Goal: Task Accomplishment & Management: Manage account settings

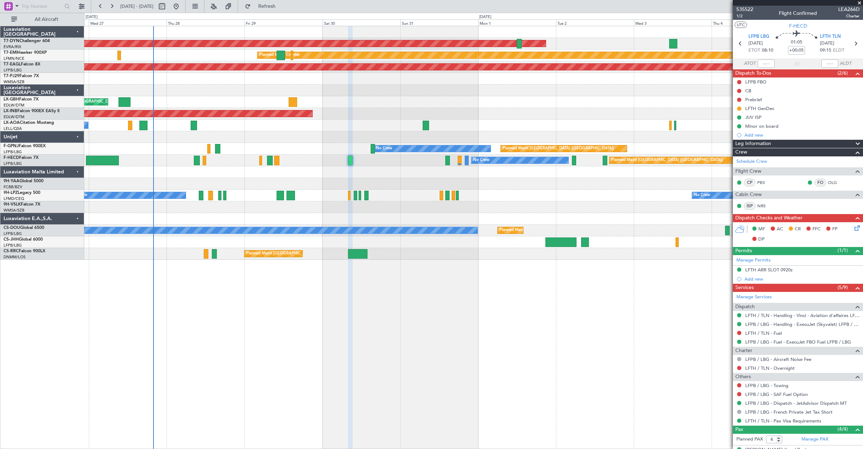
scroll to position [60, 0]
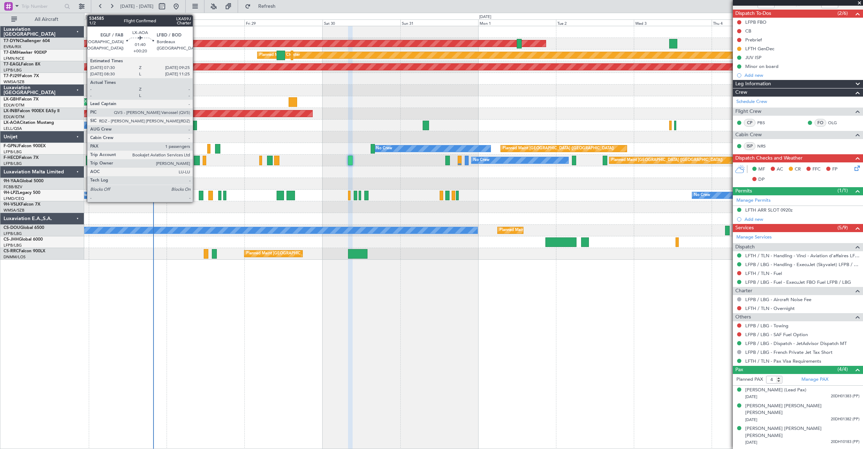
click at [196, 128] on div at bounding box center [194, 126] width 6 height 10
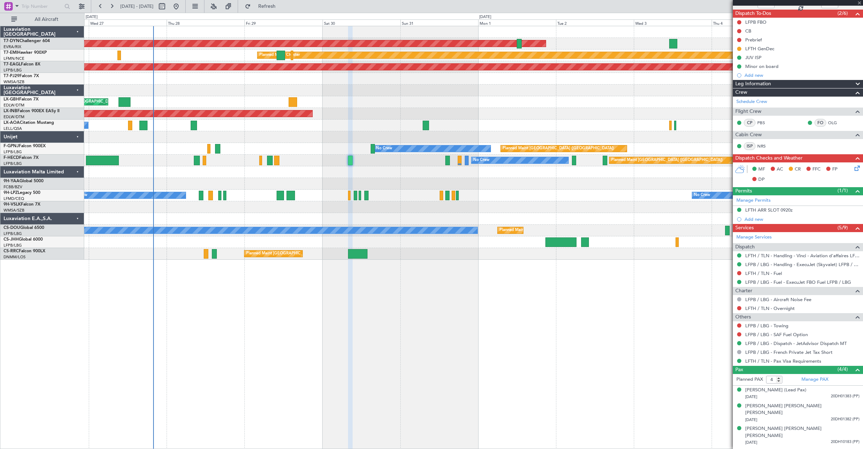
type input "+00:20"
type input "1"
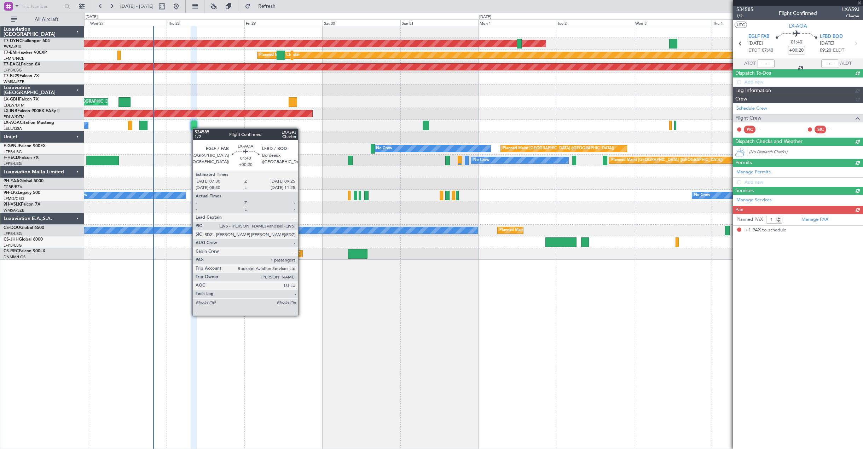
scroll to position [0, 0]
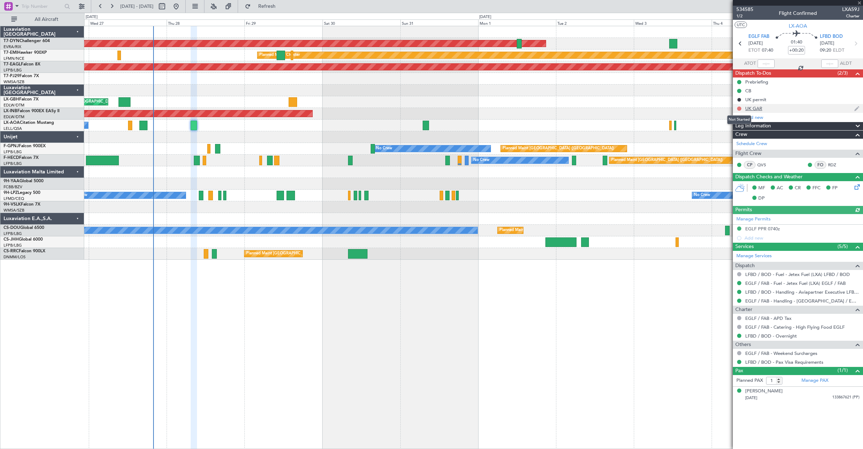
click at [739, 106] on button at bounding box center [739, 108] width 4 height 4
click at [734, 141] on span "Completed" at bounding box center [741, 139] width 23 height 7
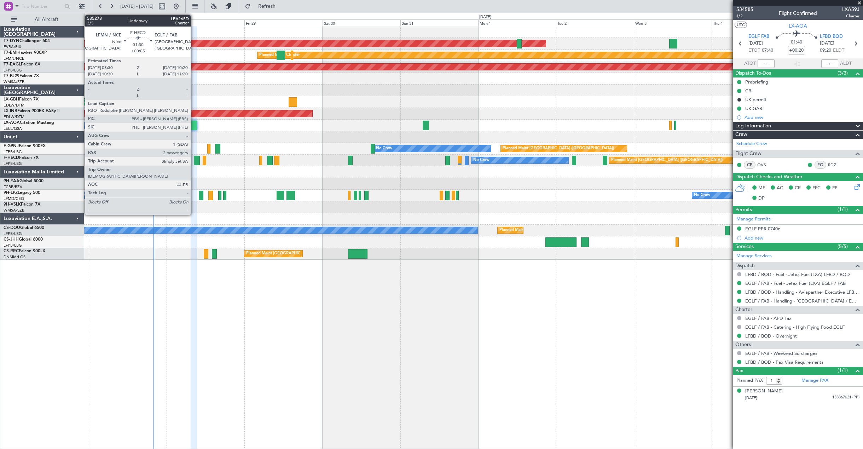
click at [194, 158] on div at bounding box center [197, 161] width 6 height 10
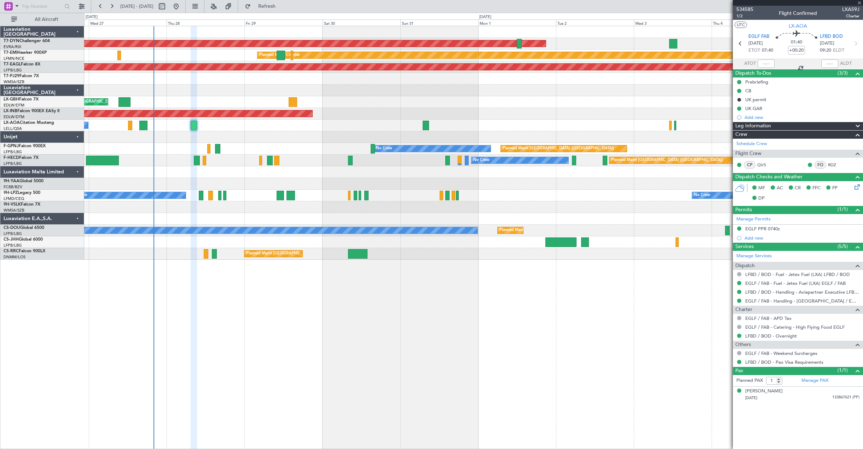
type input "+00:05"
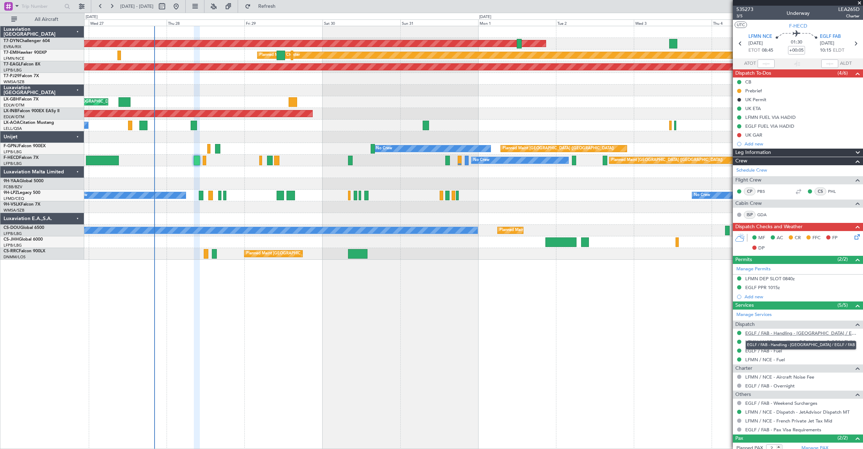
click at [784, 334] on link "EGLF / FAB - Handling - [GEOGRAPHIC_DATA] / EGLF / FAB" at bounding box center [802, 333] width 114 height 6
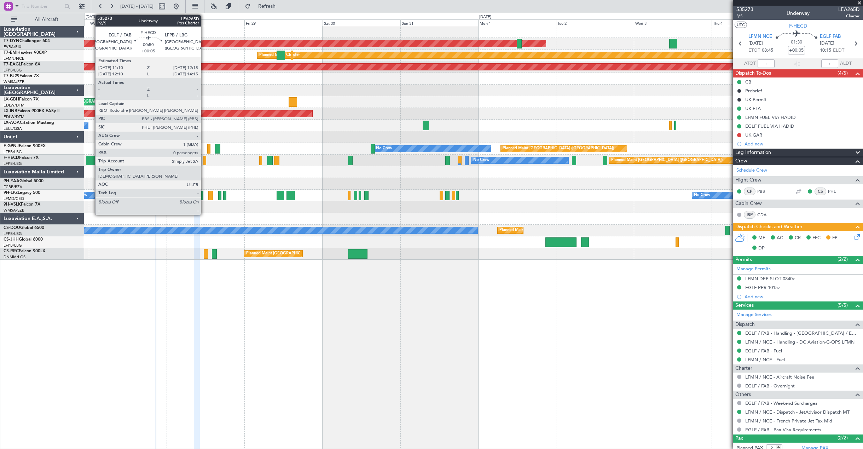
click at [204, 159] on div at bounding box center [205, 161] width 4 height 10
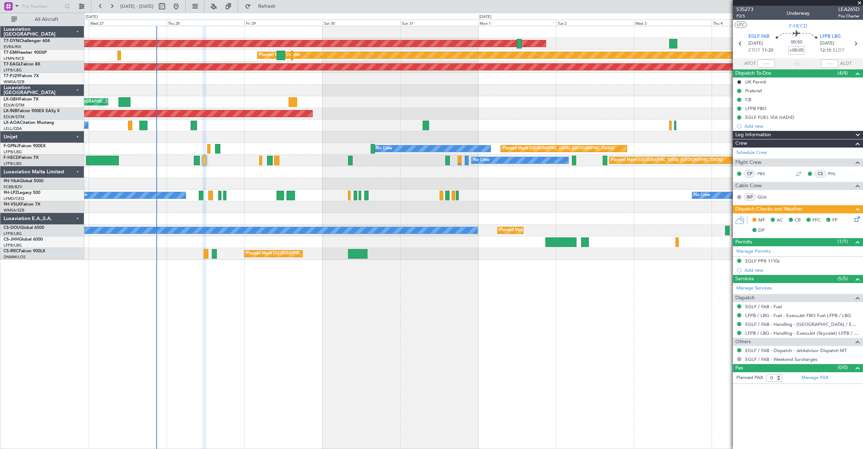
click at [855, 219] on icon at bounding box center [856, 218] width 6 height 6
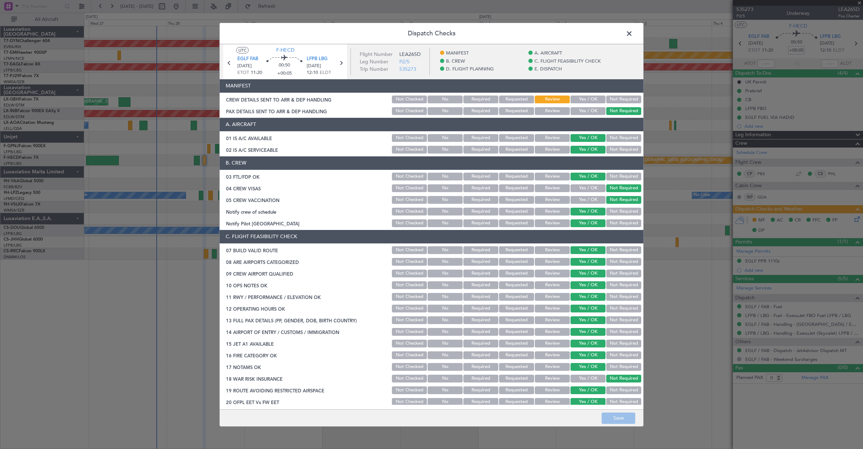
click at [633, 34] on span at bounding box center [633, 35] width 0 height 14
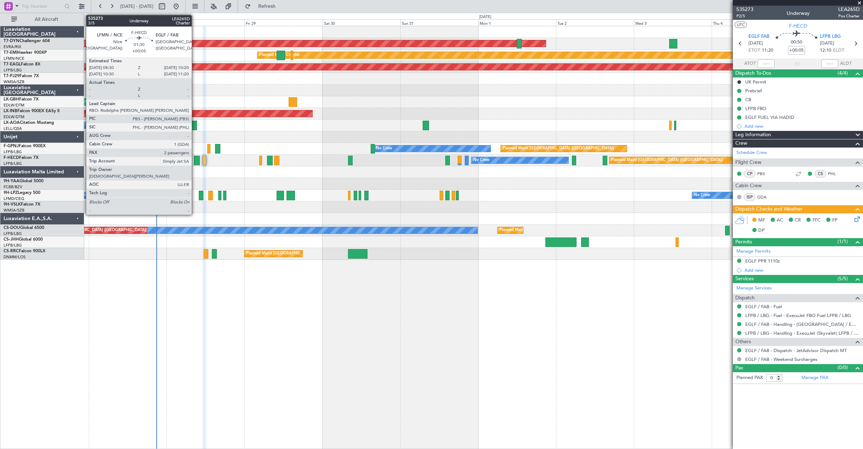
click at [195, 159] on div at bounding box center [197, 161] width 6 height 10
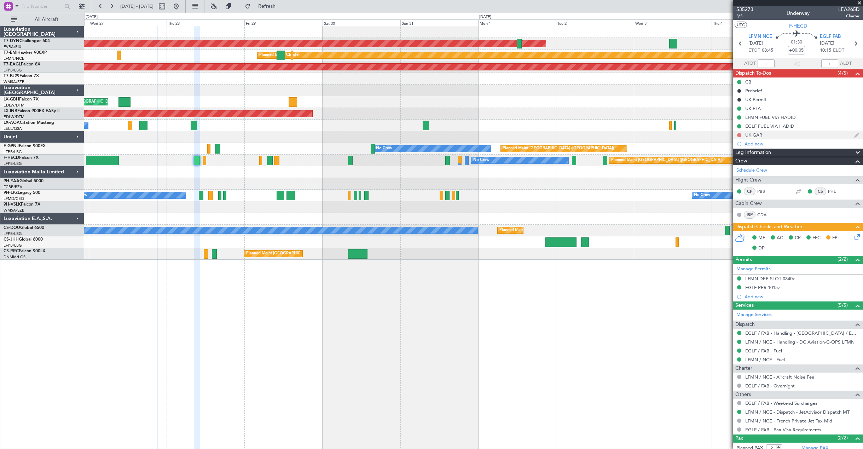
click at [740, 134] on button at bounding box center [739, 135] width 4 height 4
click at [741, 168] on span "Completed" at bounding box center [741, 166] width 23 height 7
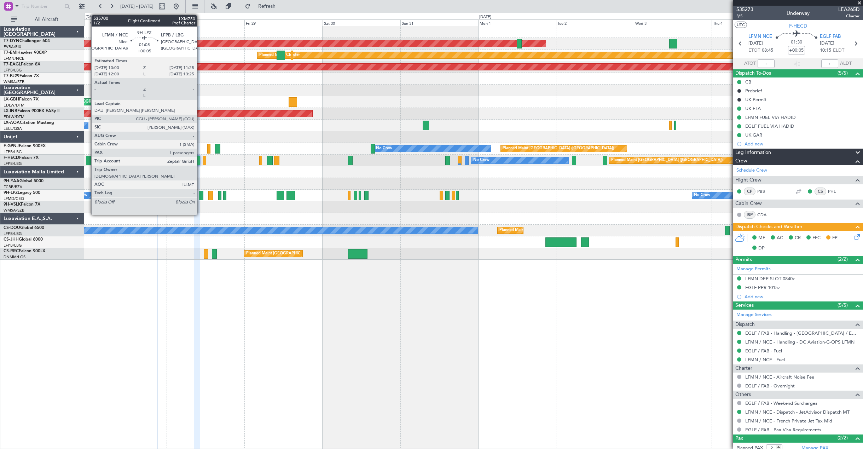
click at [200, 195] on div at bounding box center [201, 196] width 5 height 10
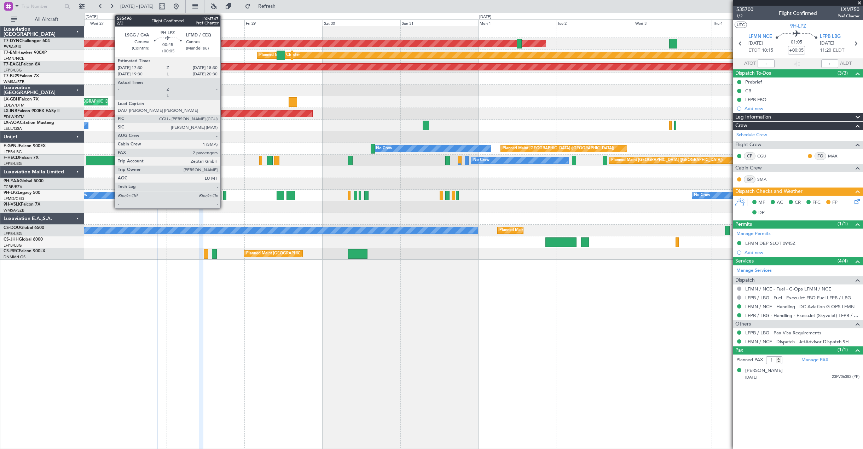
click at [223, 194] on div at bounding box center [225, 196] width 4 height 10
click at [224, 193] on div at bounding box center [225, 196] width 4 height 10
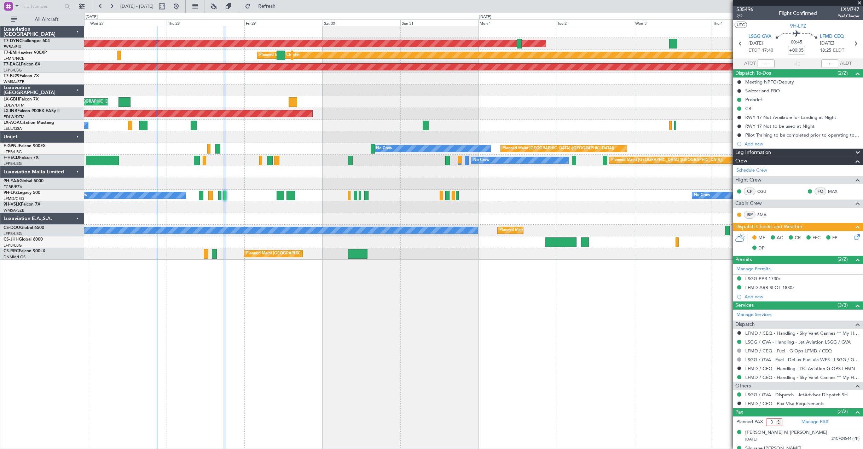
type input "3"
click at [779, 420] on input "3" at bounding box center [774, 422] width 16 height 8
click at [787, 422] on form "Planned PAX 3" at bounding box center [765, 421] width 65 height 11
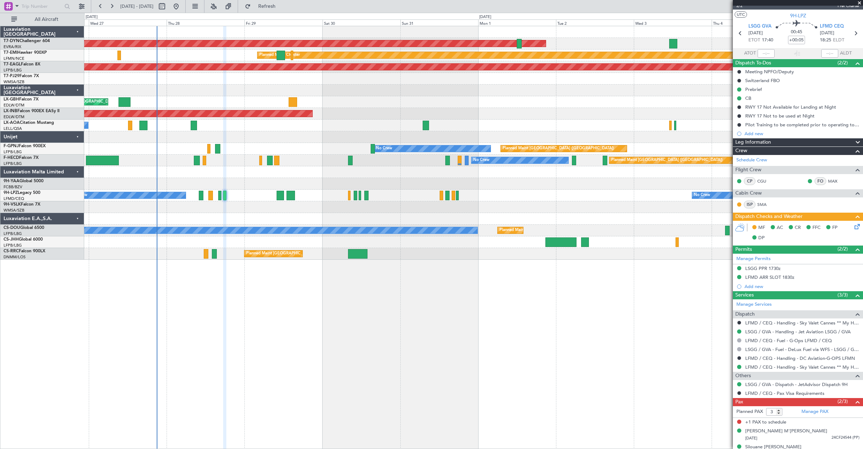
scroll to position [19, 0]
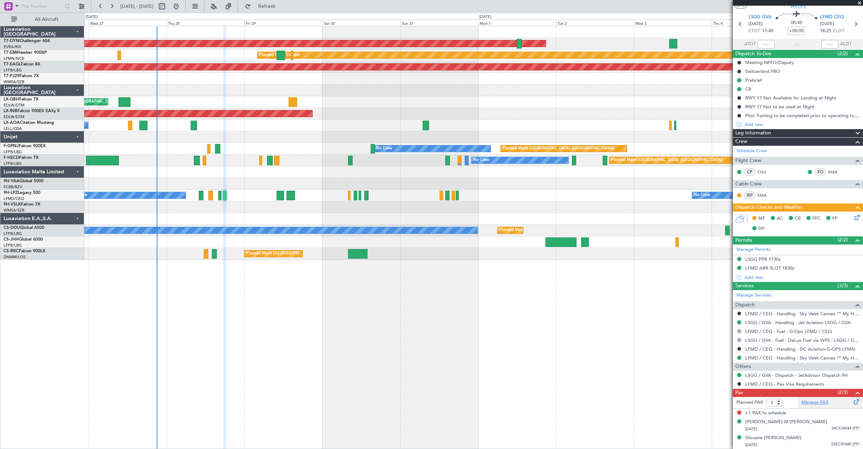
click at [803, 404] on link "Manage PAX" at bounding box center [814, 402] width 27 height 7
click at [805, 406] on div "Manage PAX" at bounding box center [830, 402] width 65 height 11
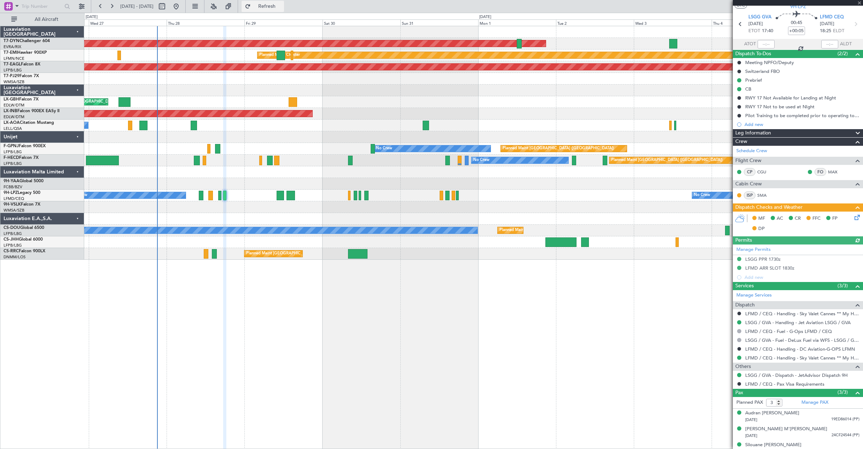
click at [282, 7] on span "Refresh" at bounding box center [267, 6] width 30 height 5
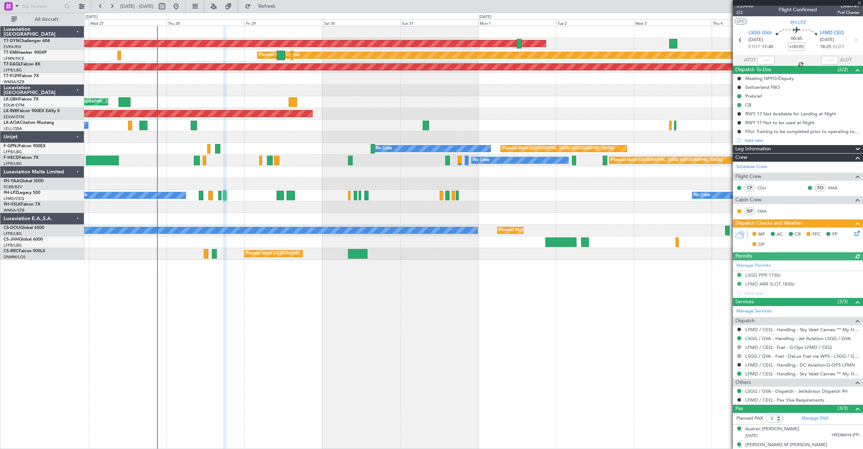
scroll to position [0, 0]
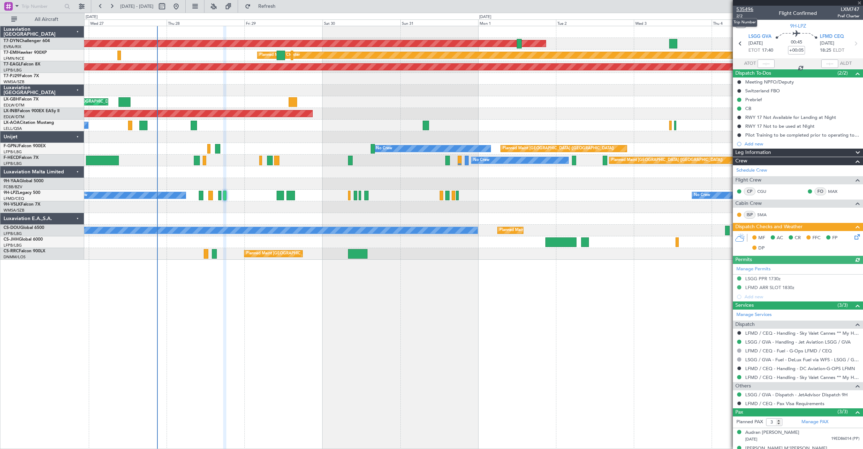
click at [747, 7] on span "535496" at bounding box center [744, 9] width 17 height 7
